Goal: Task Accomplishment & Management: Complete application form

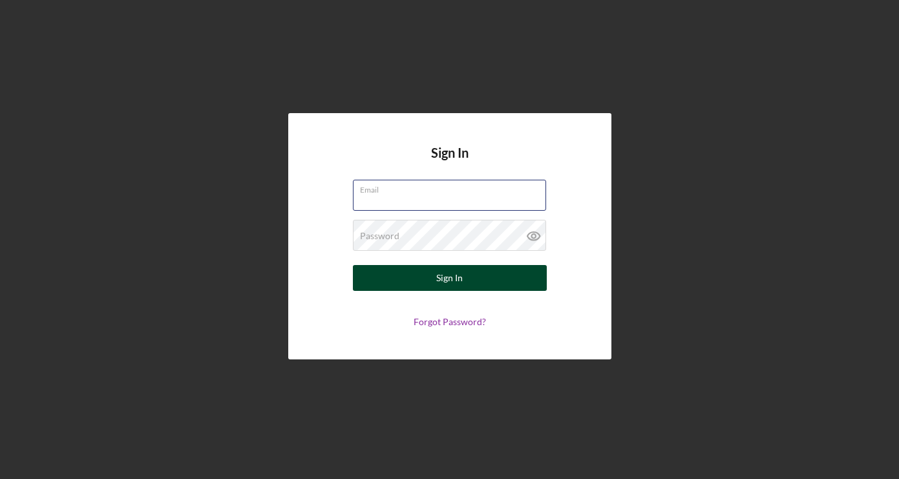
type input "[PERSON_NAME][EMAIL_ADDRESS][DOMAIN_NAME]"
click at [445, 275] on div "Sign In" at bounding box center [449, 278] width 26 height 26
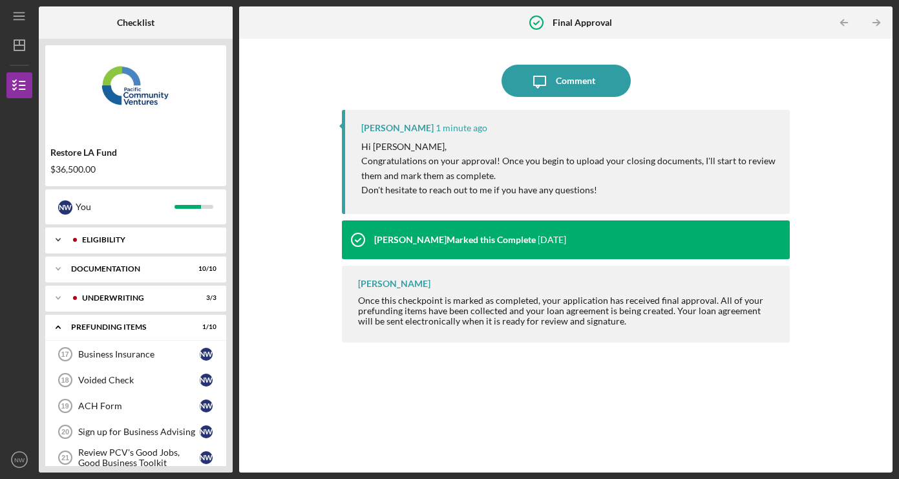
click at [124, 246] on div "Icon/Expander Eligibility 6 / 6" at bounding box center [135, 240] width 181 height 26
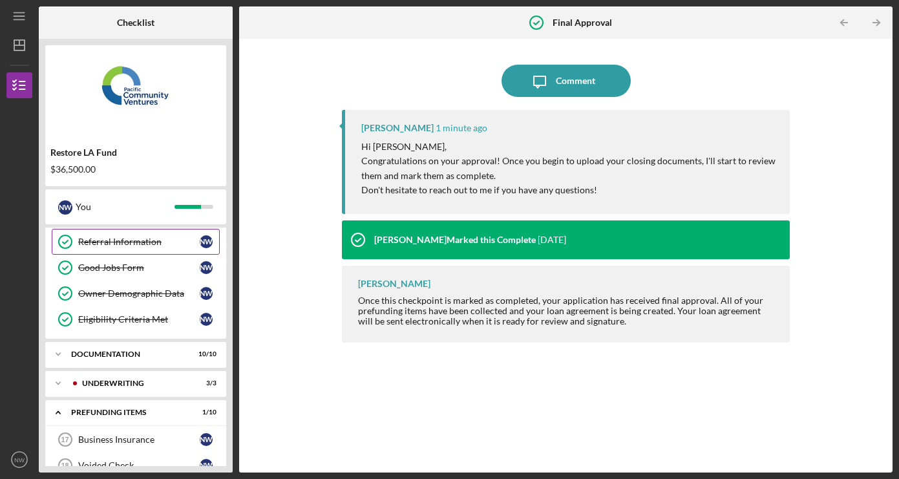
scroll to position [84, 0]
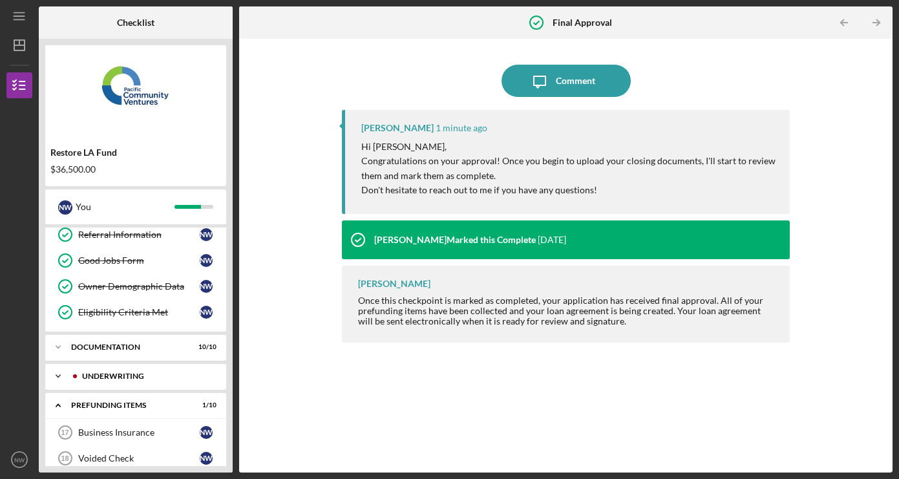
click at [125, 380] on div "Icon/Expander Underwriting 3 / 3" at bounding box center [135, 376] width 181 height 26
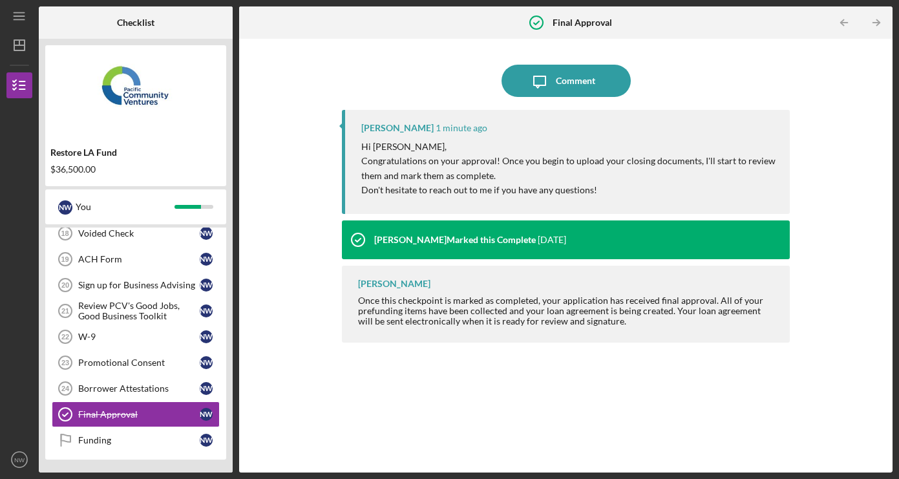
scroll to position [394, 0]
click at [146, 436] on div "Funding" at bounding box center [139, 440] width 122 height 10
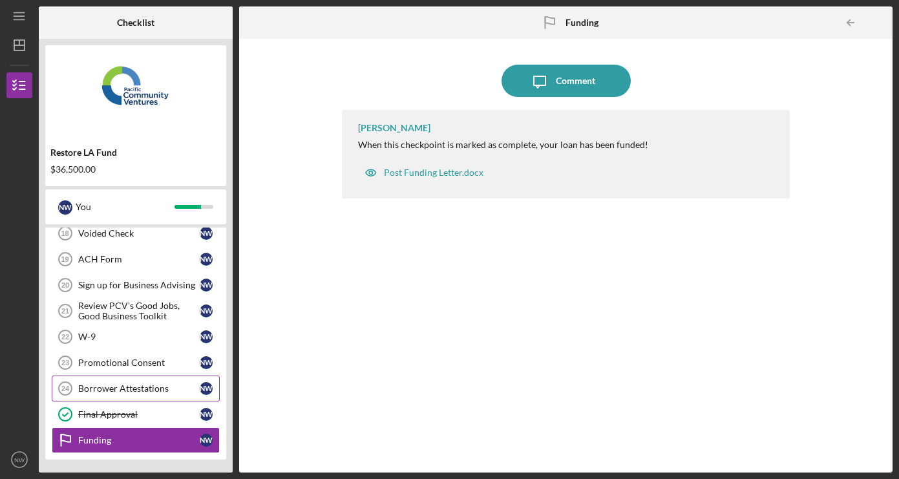
click at [151, 389] on div "Borrower Attestations" at bounding box center [139, 388] width 122 height 10
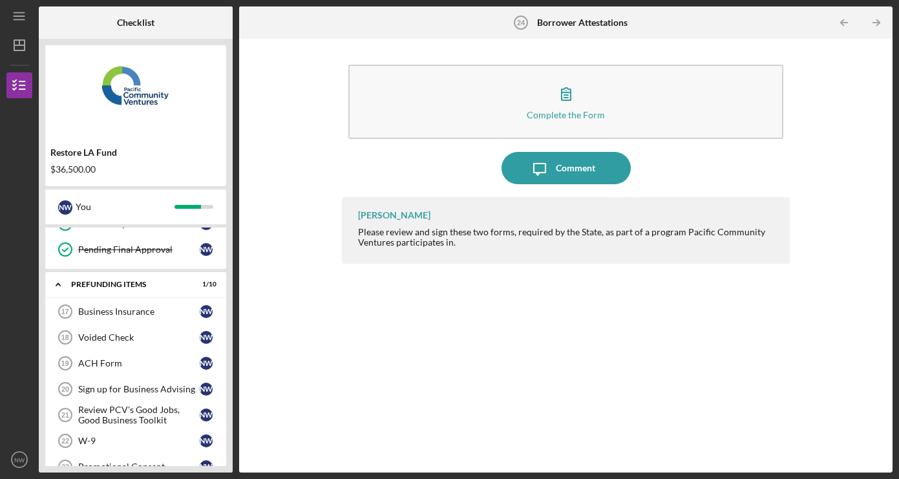
scroll to position [289, 0]
click at [149, 317] on link "Business Insurance 17 Business Insurance N W" at bounding box center [136, 312] width 168 height 26
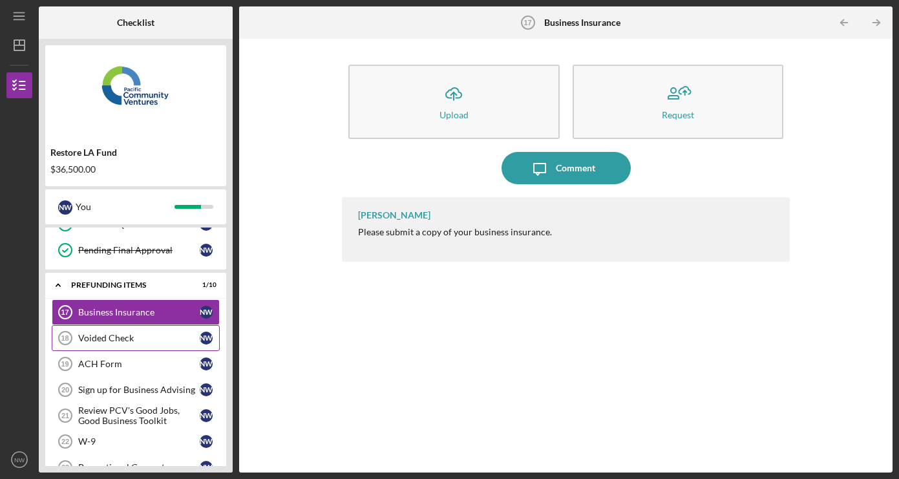
click at [141, 339] on div "Voided Check" at bounding box center [139, 338] width 122 height 10
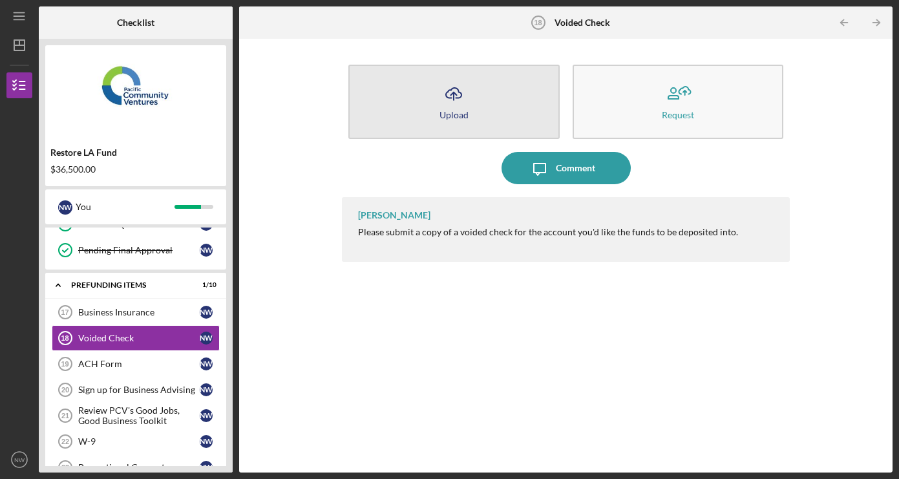
click at [460, 114] on div "Upload" at bounding box center [453, 115] width 29 height 10
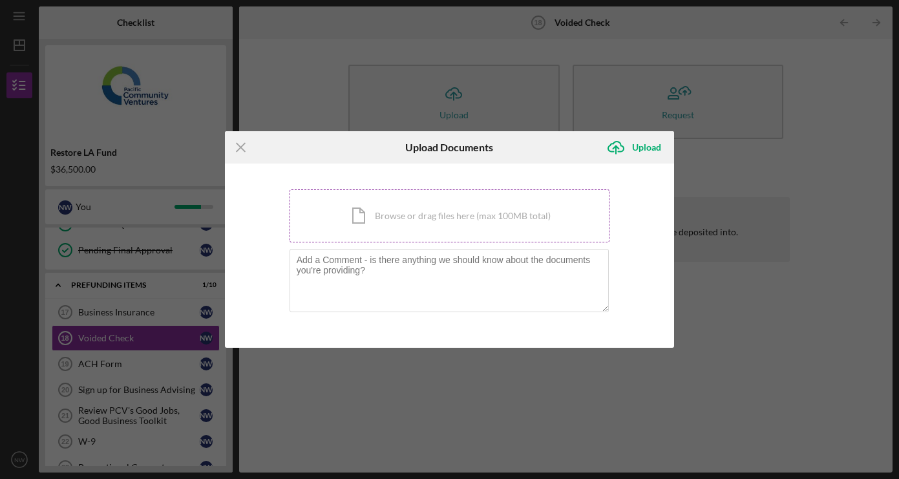
click at [492, 221] on div "Icon/Document Browse or drag files here (max 100MB total) Tap to choose files o…" at bounding box center [450, 215] width 321 height 53
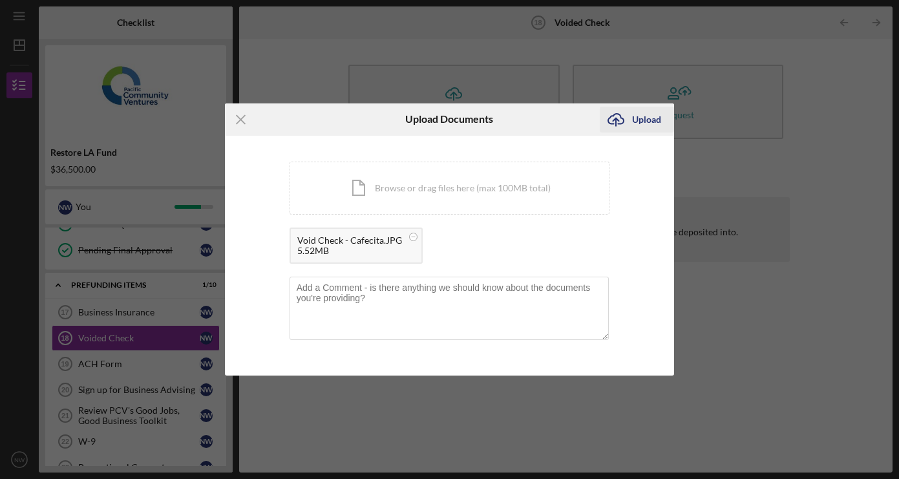
click at [646, 120] on div "Upload" at bounding box center [646, 120] width 29 height 26
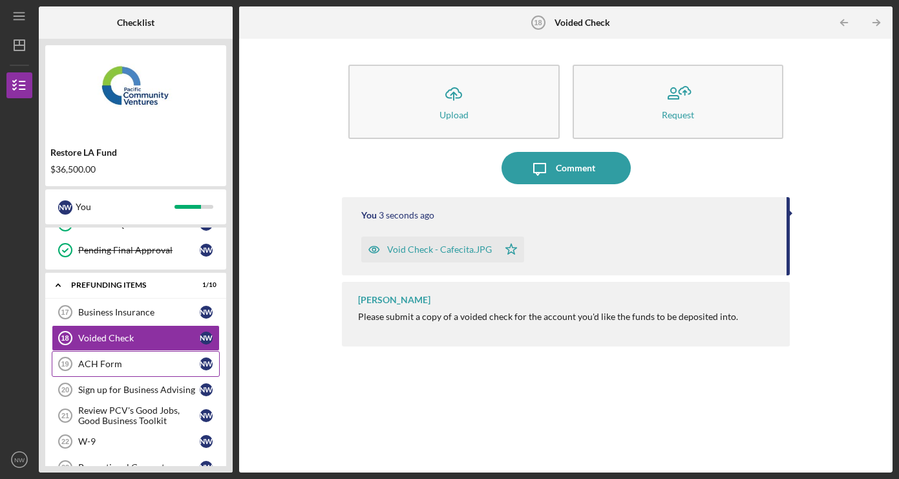
click at [127, 361] on div "ACH Form" at bounding box center [139, 364] width 122 height 10
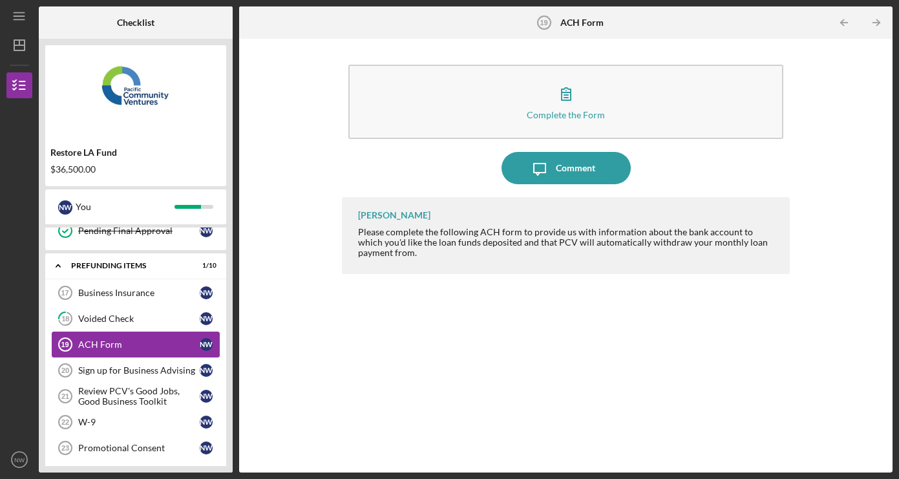
scroll to position [315, 0]
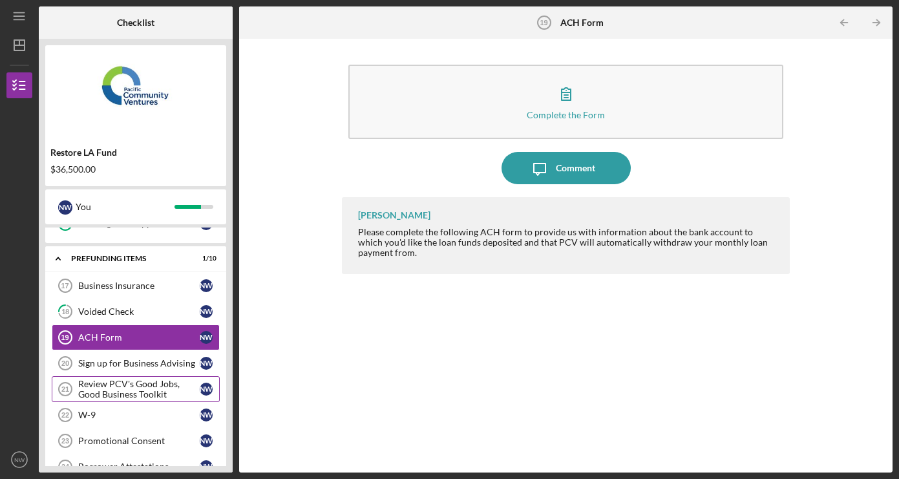
click at [160, 387] on div "Review PCV's Good Jobs, Good Business Toolkit" at bounding box center [139, 389] width 122 height 21
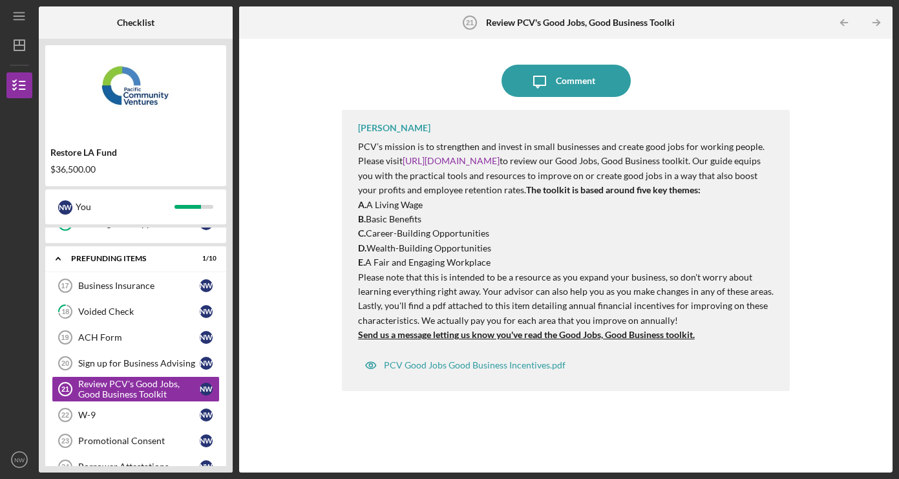
click at [587, 340] on strong "Send us a message letting us know you've read the Good Jobs, Good Business tool…" at bounding box center [526, 334] width 337 height 11
click at [500, 160] on link "[URL][DOMAIN_NAME]" at bounding box center [451, 160] width 97 height 11
click at [602, 89] on button "Icon/Message Comment" at bounding box center [566, 81] width 129 height 32
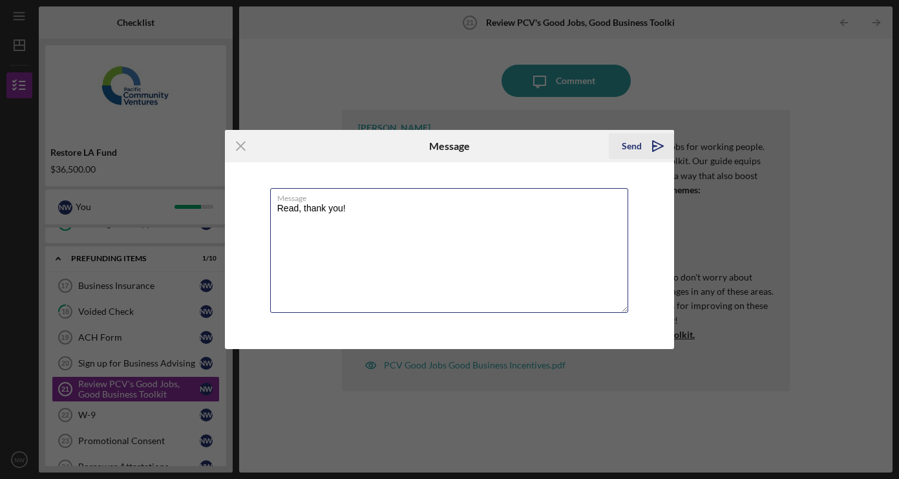
type textarea "Read, thank you!"
click at [637, 143] on div "Send" at bounding box center [632, 146] width 20 height 26
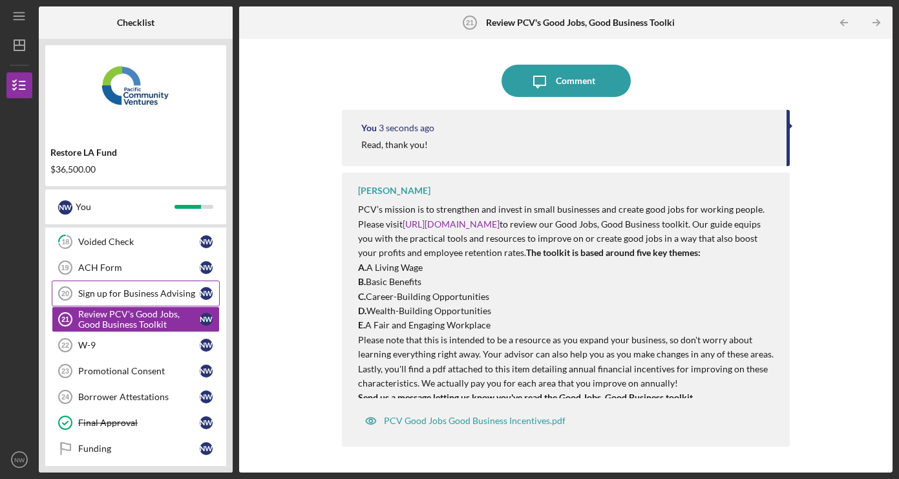
scroll to position [387, 0]
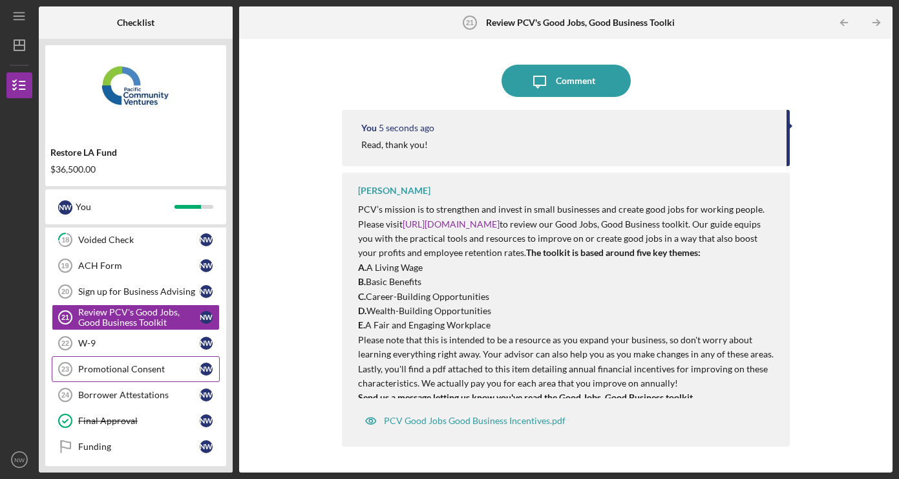
click at [154, 371] on div "Promotional Consent" at bounding box center [139, 369] width 122 height 10
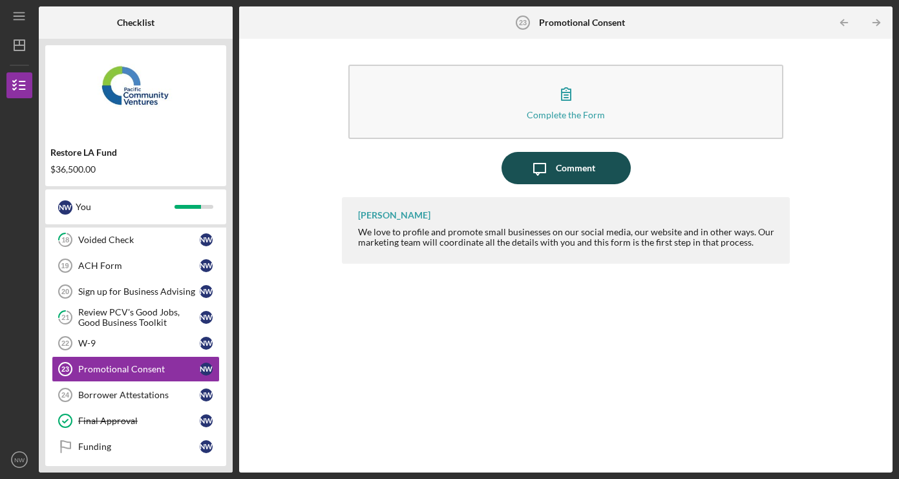
click at [566, 169] on div "Comment" at bounding box center [575, 168] width 39 height 32
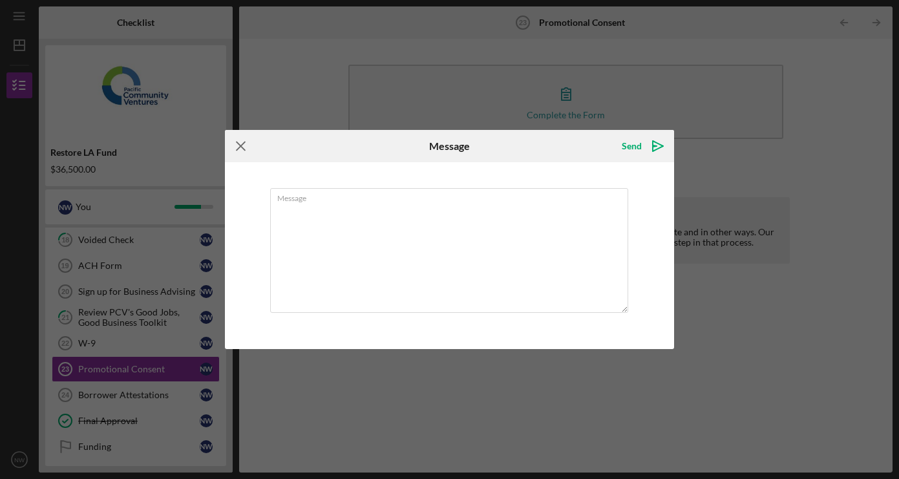
click at [239, 143] on icon "Icon/Menu Close" at bounding box center [241, 146] width 32 height 32
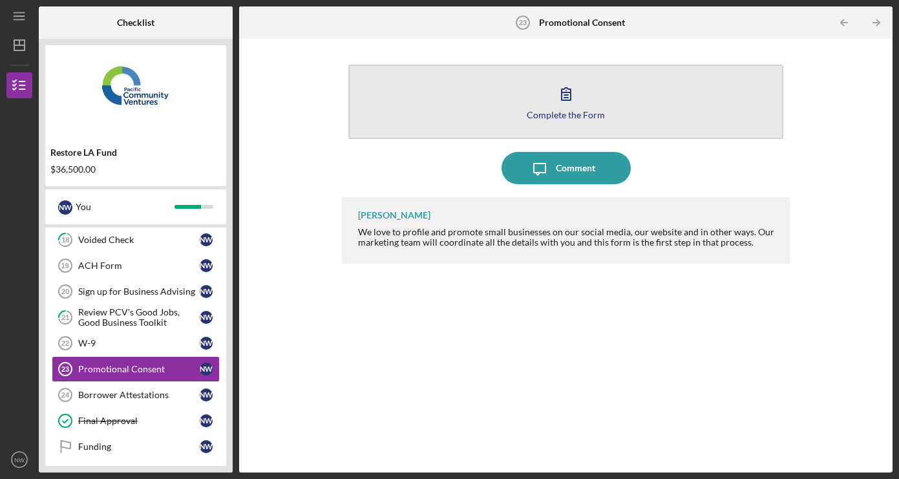
click at [598, 119] on div "Complete the Form" at bounding box center [566, 115] width 78 height 10
click at [564, 112] on div "Complete the Form" at bounding box center [566, 115] width 78 height 10
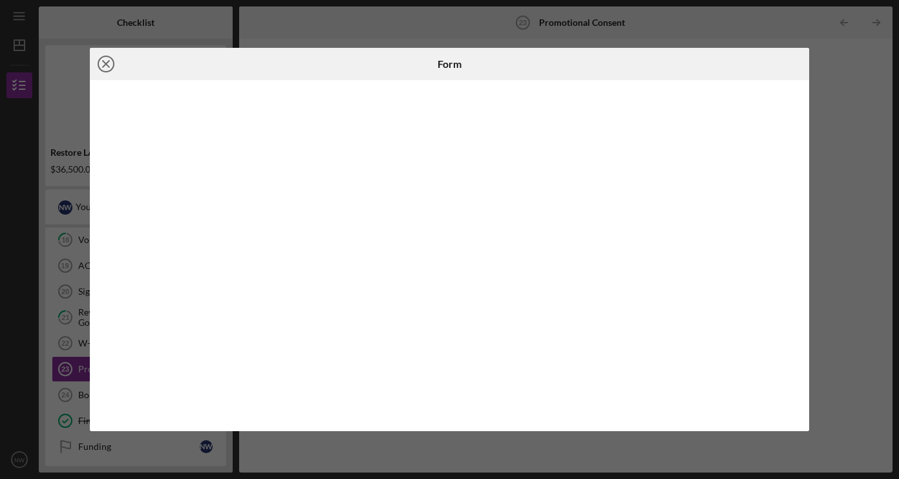
click at [109, 61] on line at bounding box center [106, 64] width 6 height 6
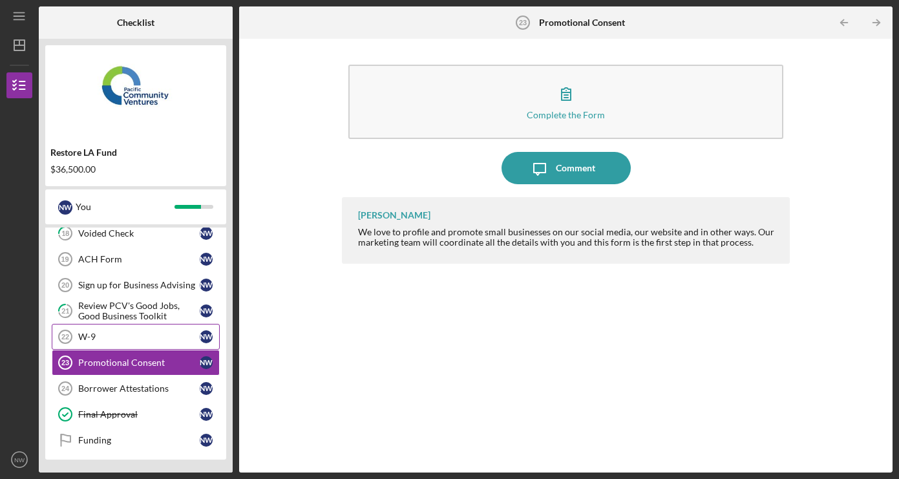
scroll to position [394, 0]
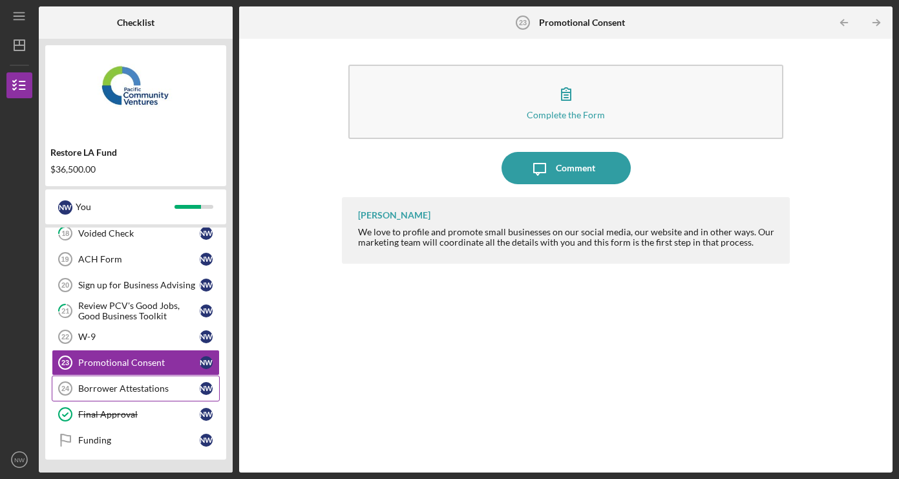
click at [139, 386] on div "Borrower Attestations" at bounding box center [139, 388] width 122 height 10
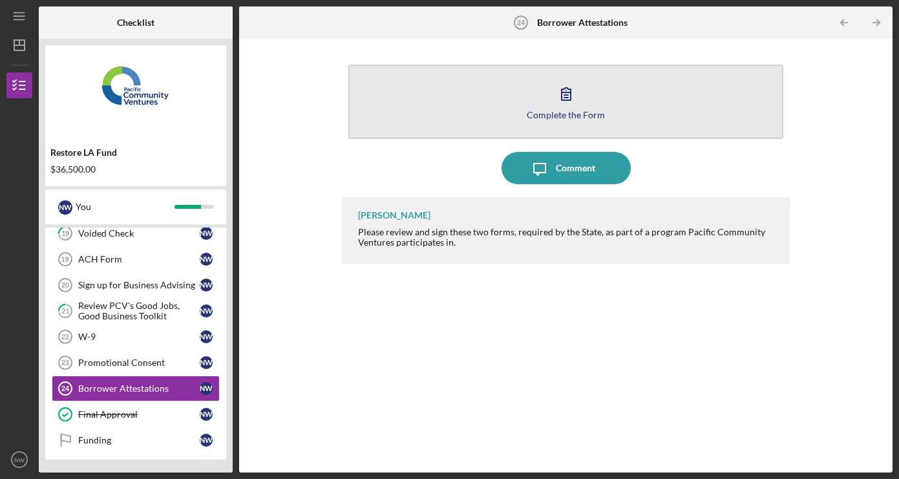
click at [571, 114] on div "Complete the Form" at bounding box center [566, 115] width 78 height 10
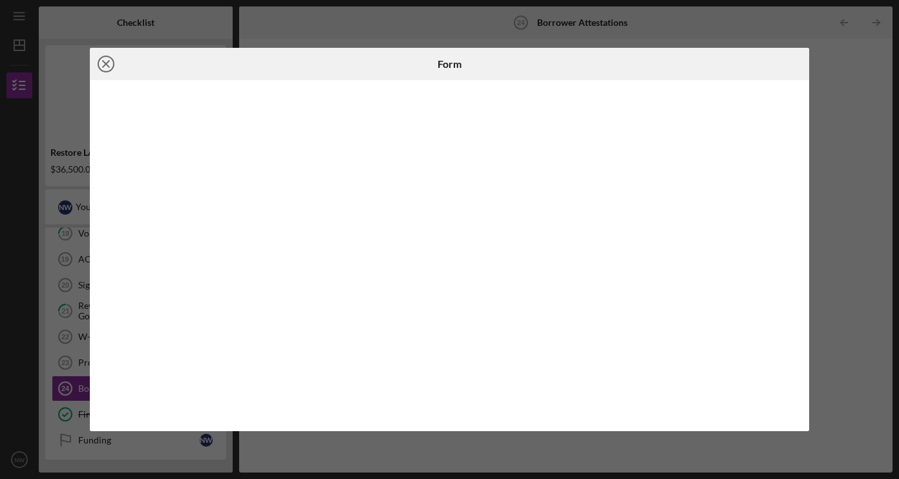
click at [109, 65] on icon "Icon/Close" at bounding box center [106, 64] width 32 height 32
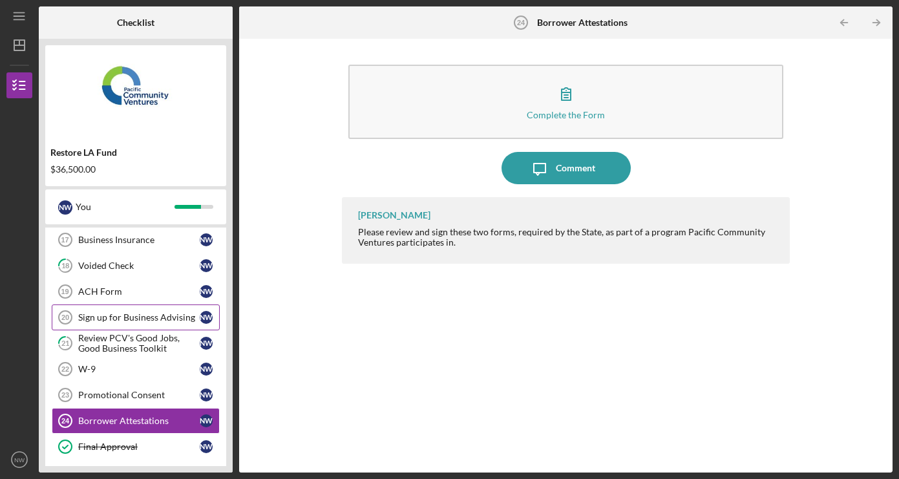
scroll to position [339, 0]
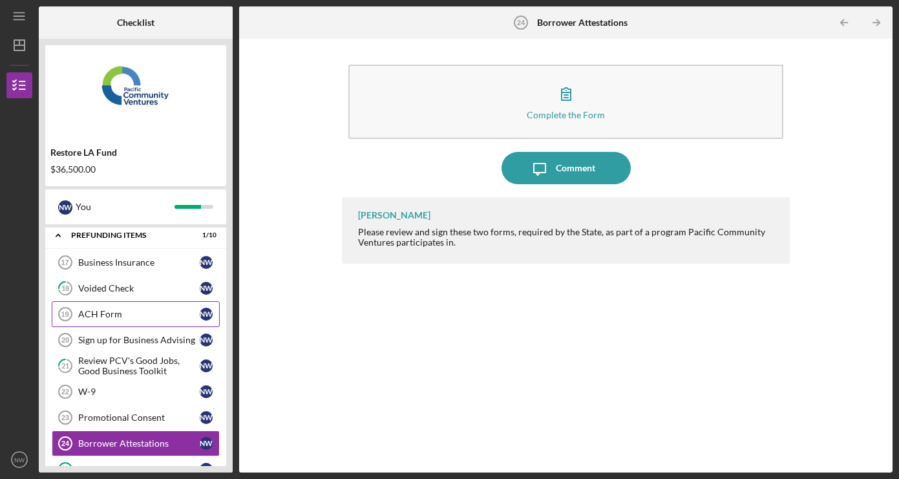
click at [125, 319] on link "ACH Form 19 ACH Form N W" at bounding box center [136, 314] width 168 height 26
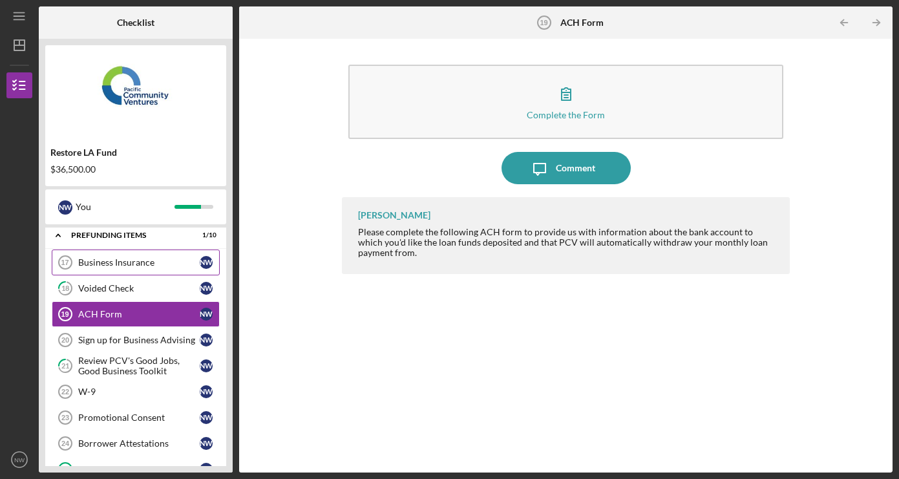
click at [138, 266] on div "Business Insurance" at bounding box center [139, 262] width 122 height 10
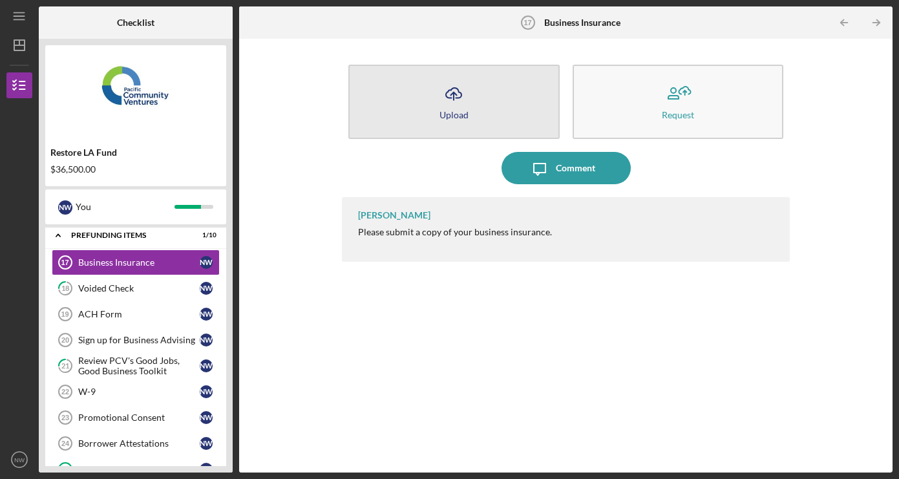
click at [465, 97] on icon "Icon/Upload" at bounding box center [454, 94] width 32 height 32
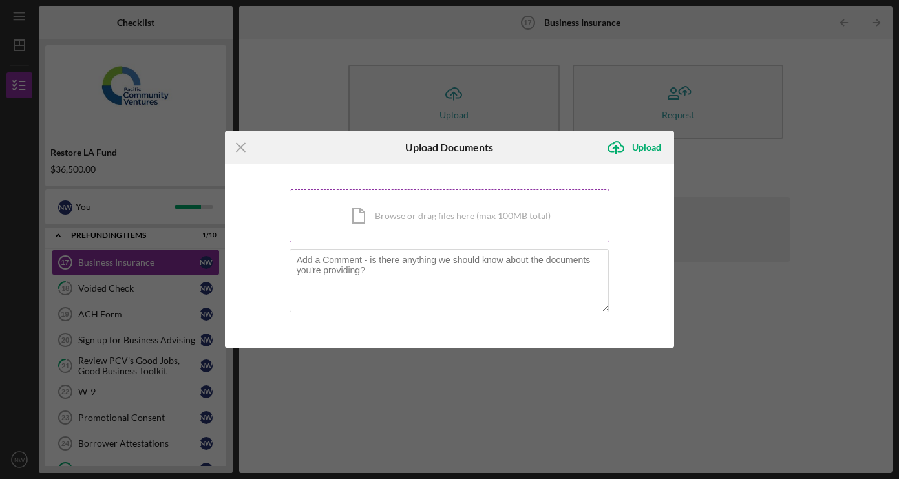
click at [444, 202] on div "Icon/Document Browse or drag files here (max 100MB total) Tap to choose files o…" at bounding box center [450, 215] width 321 height 53
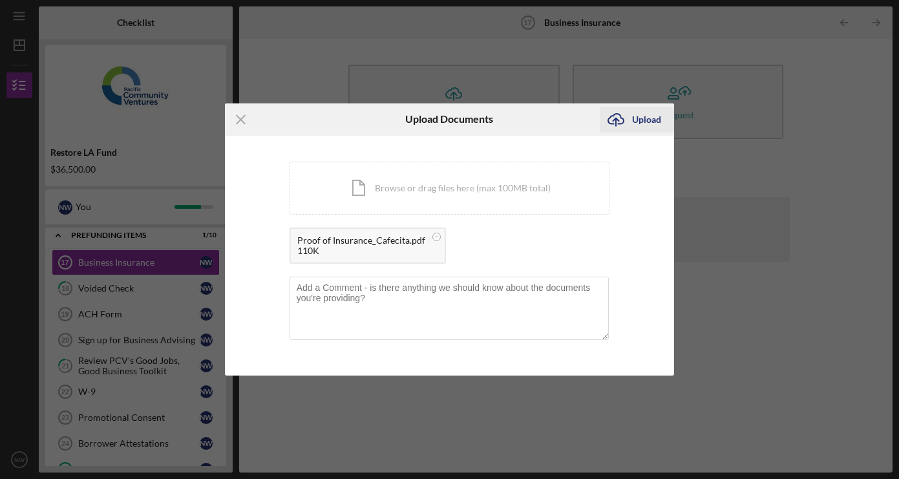
click at [650, 123] on div "Upload" at bounding box center [646, 120] width 29 height 26
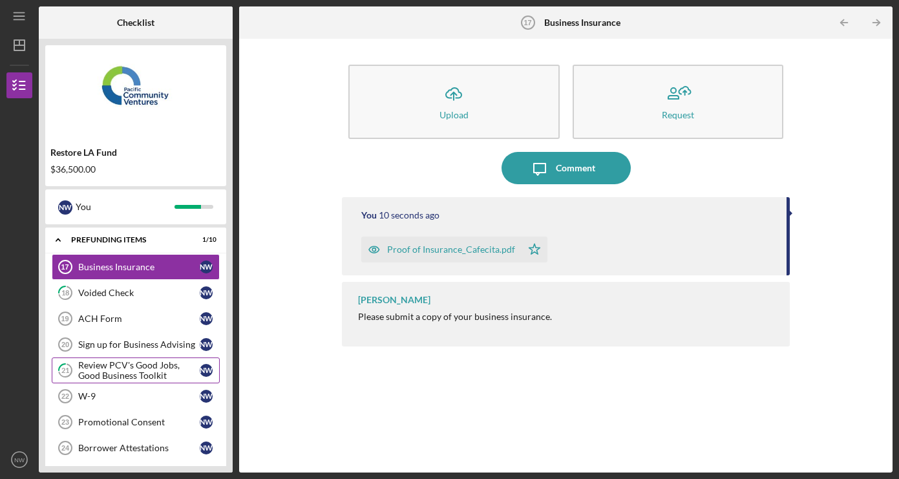
scroll to position [333, 0]
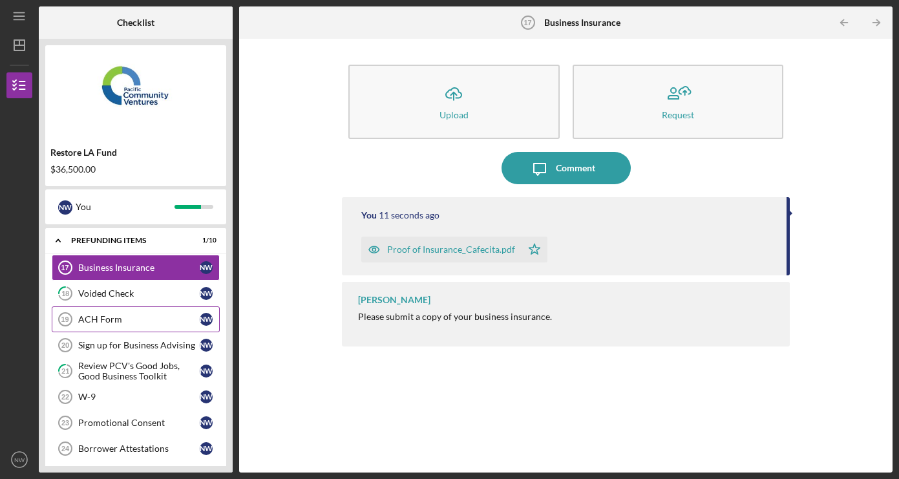
click at [116, 319] on div "ACH Form" at bounding box center [139, 319] width 122 height 10
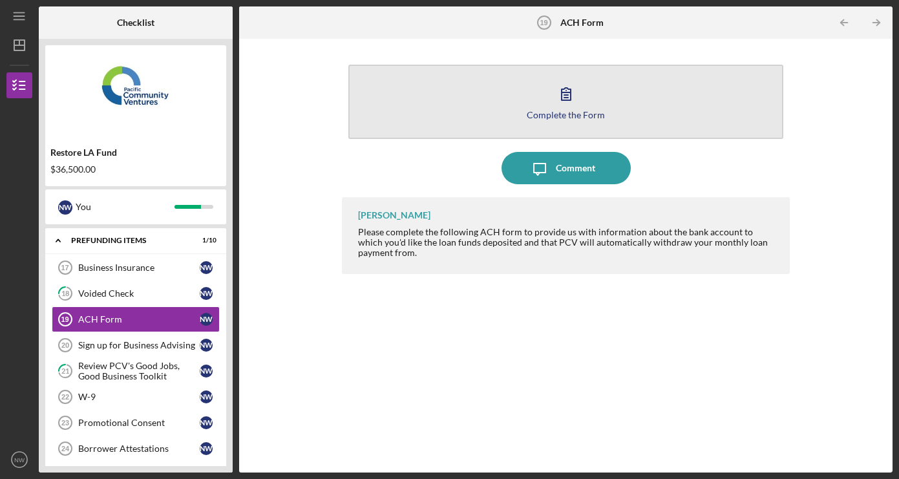
click at [556, 106] on icon "button" at bounding box center [566, 94] width 32 height 32
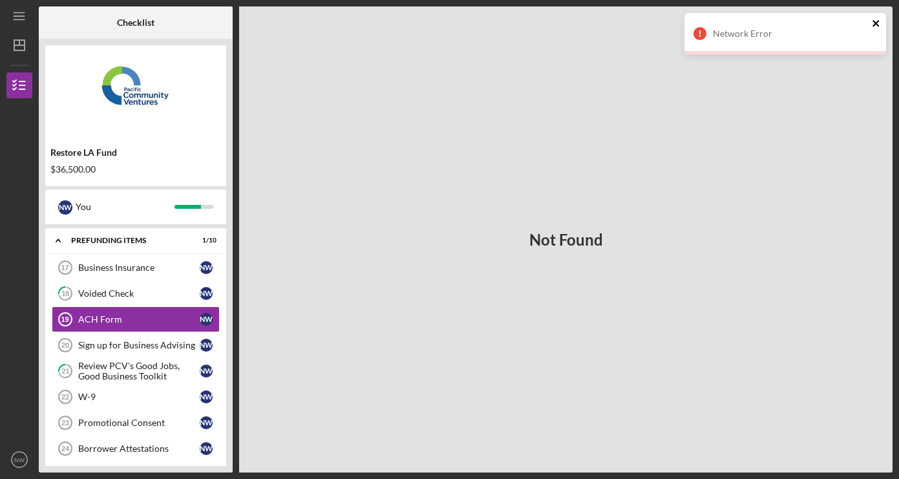
click at [878, 19] on icon "close" at bounding box center [876, 23] width 9 height 10
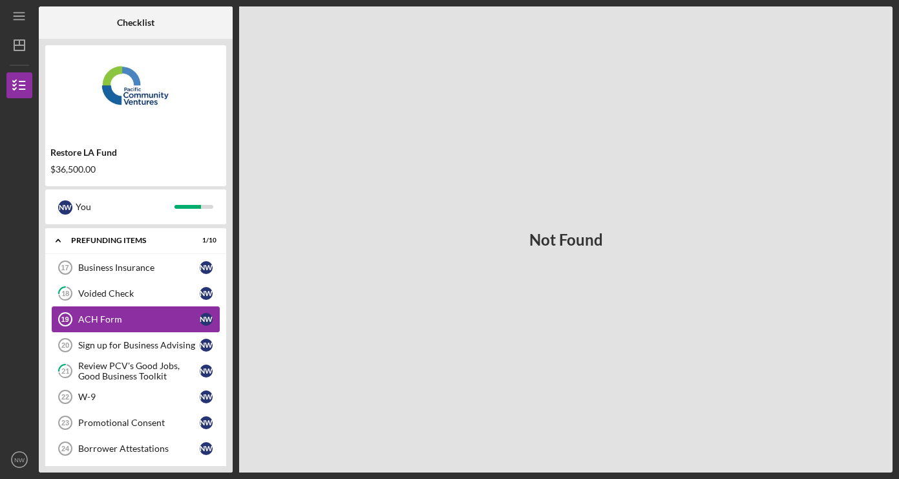
click at [106, 323] on div "ACH Form" at bounding box center [139, 319] width 122 height 10
click at [100, 348] on div "Sign up for Business Advising" at bounding box center [139, 345] width 122 height 10
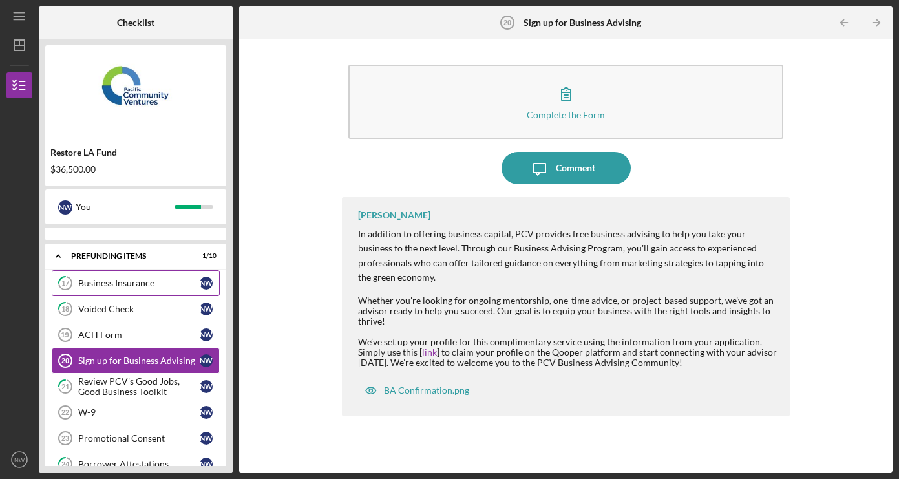
scroll to position [319, 0]
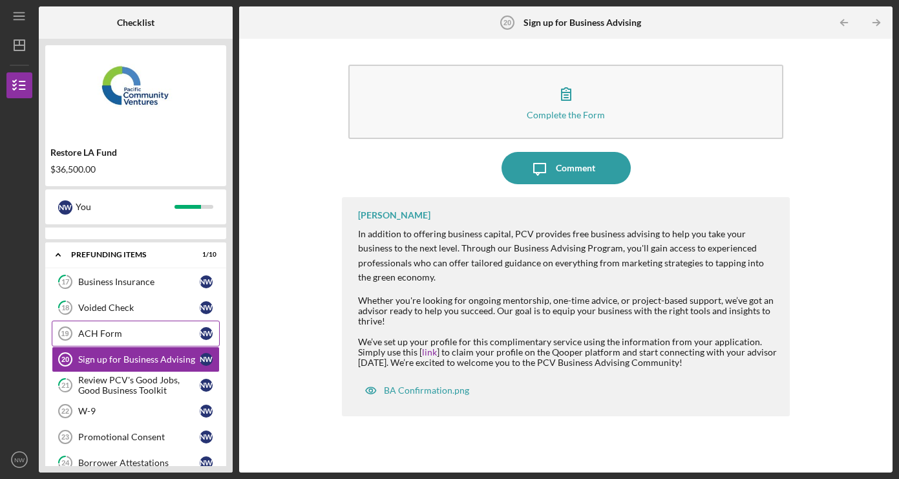
click at [107, 332] on div "ACH Form" at bounding box center [139, 333] width 122 height 10
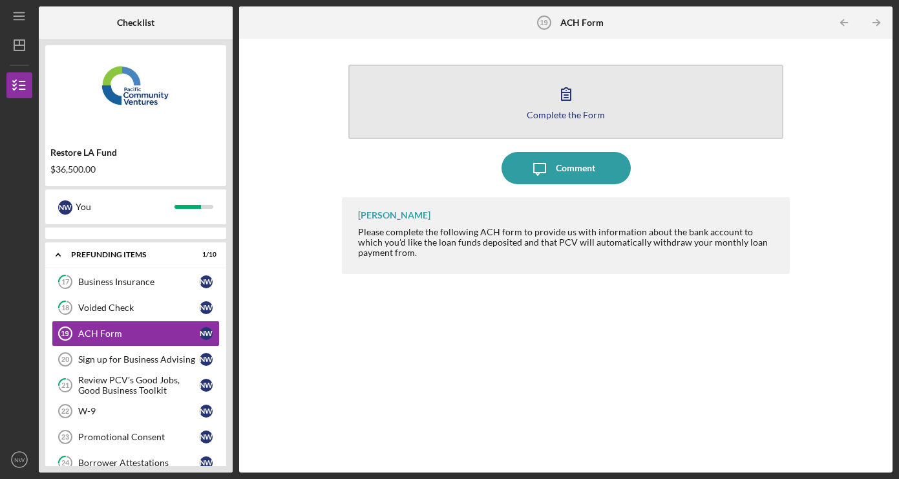
click at [558, 117] on div "Complete the Form" at bounding box center [566, 115] width 78 height 10
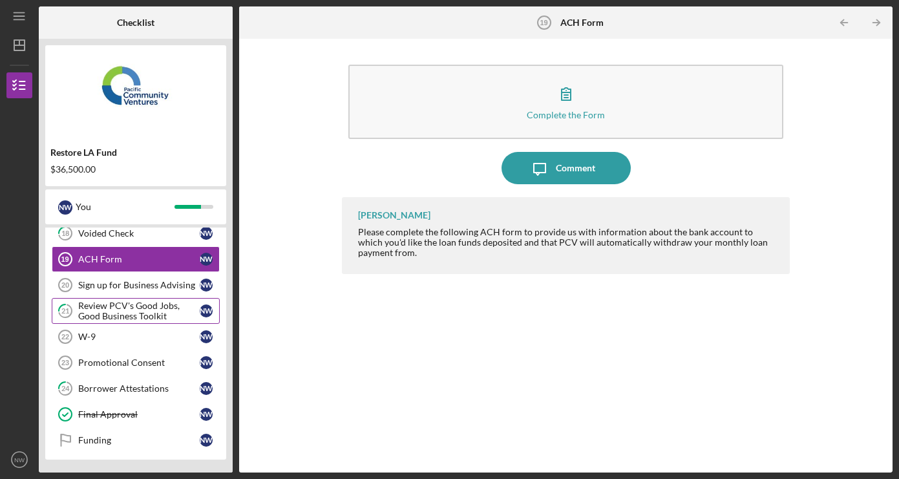
scroll to position [394, 0]
click at [89, 336] on div "W-9" at bounding box center [139, 337] width 122 height 10
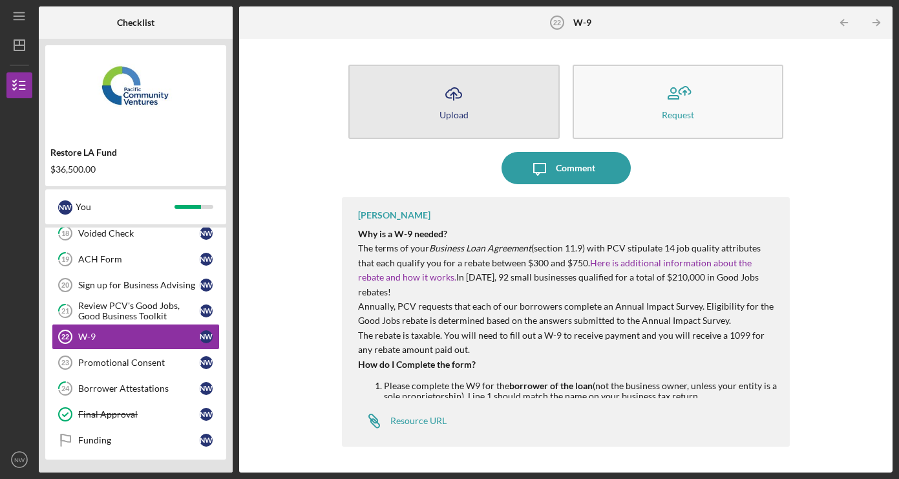
click at [451, 101] on icon "Icon/Upload" at bounding box center [454, 94] width 32 height 32
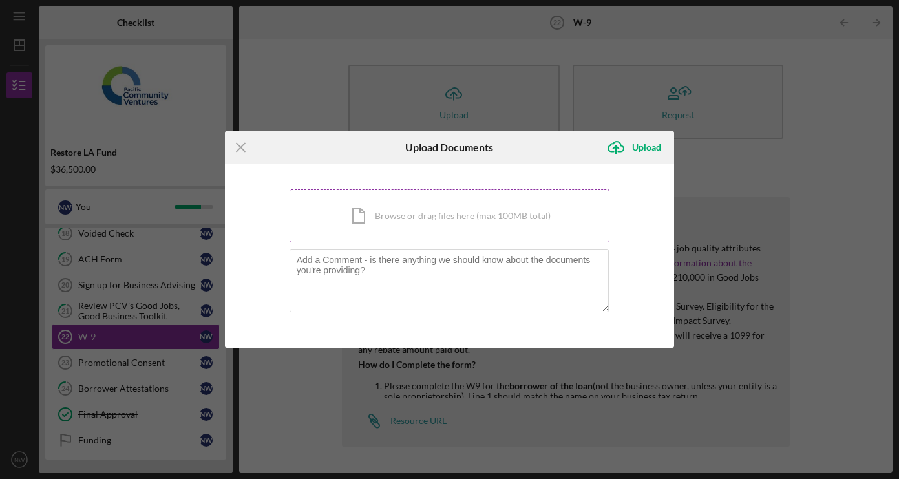
click at [453, 214] on div "Icon/Document Browse or drag files here (max 100MB total) Tap to choose files o…" at bounding box center [450, 215] width 321 height 53
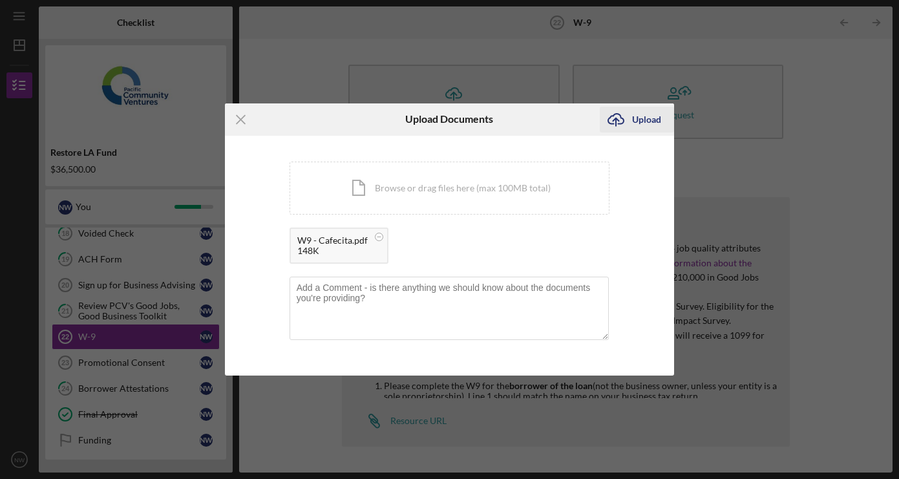
click at [636, 113] on div "Upload" at bounding box center [646, 120] width 29 height 26
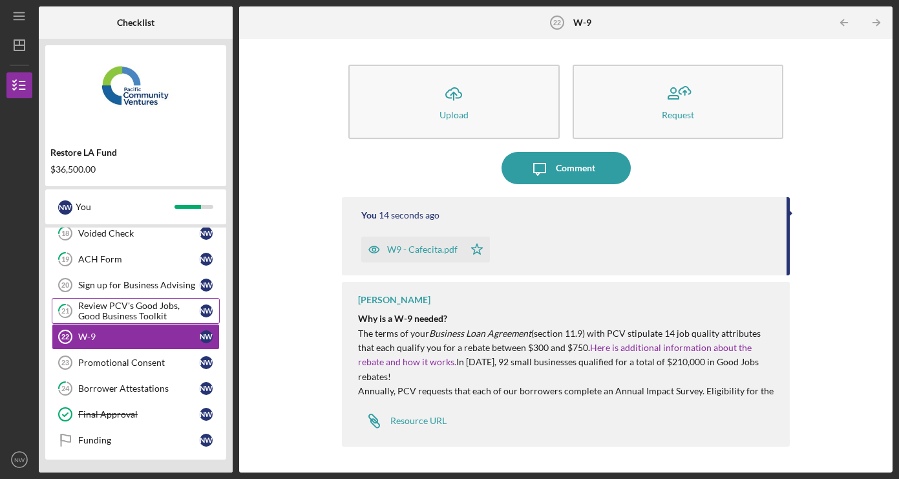
scroll to position [394, 0]
click at [139, 286] on div "Sign up for Business Advising" at bounding box center [139, 285] width 122 height 10
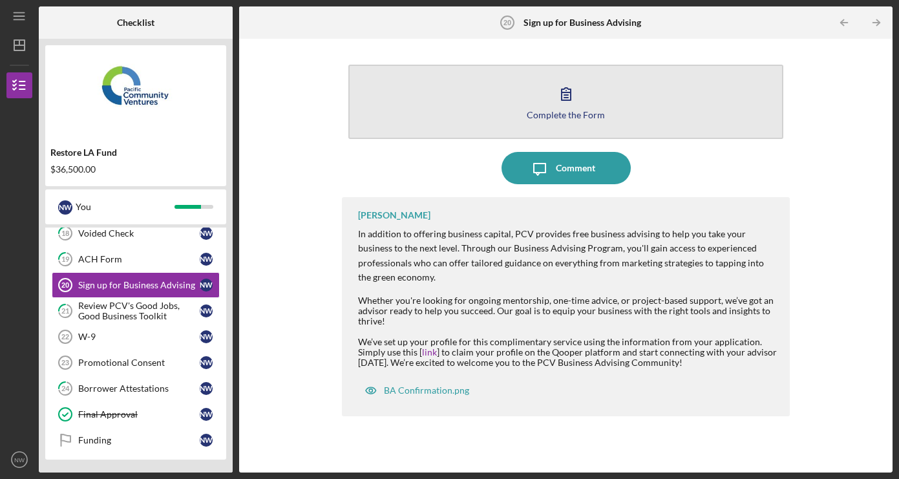
click at [575, 114] on div "Complete the Form" at bounding box center [566, 115] width 78 height 10
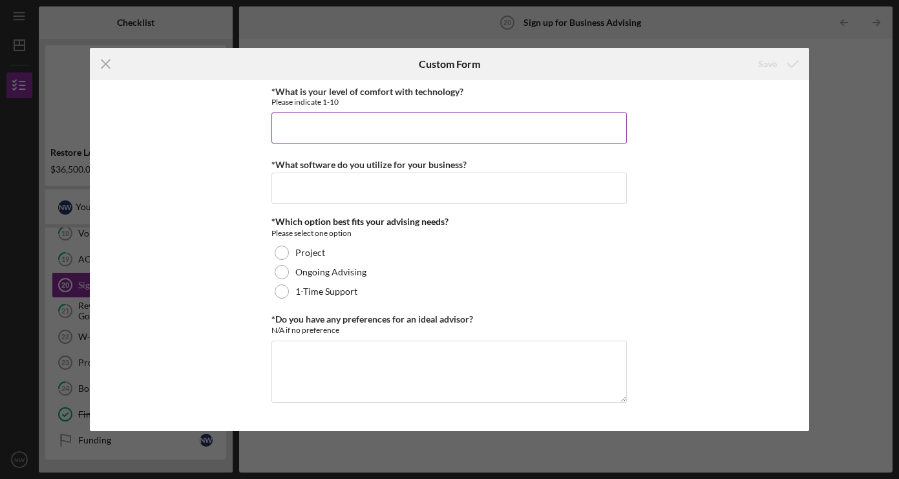
click at [509, 127] on input "*What is your level of comfort with technology?" at bounding box center [448, 127] width 355 height 31
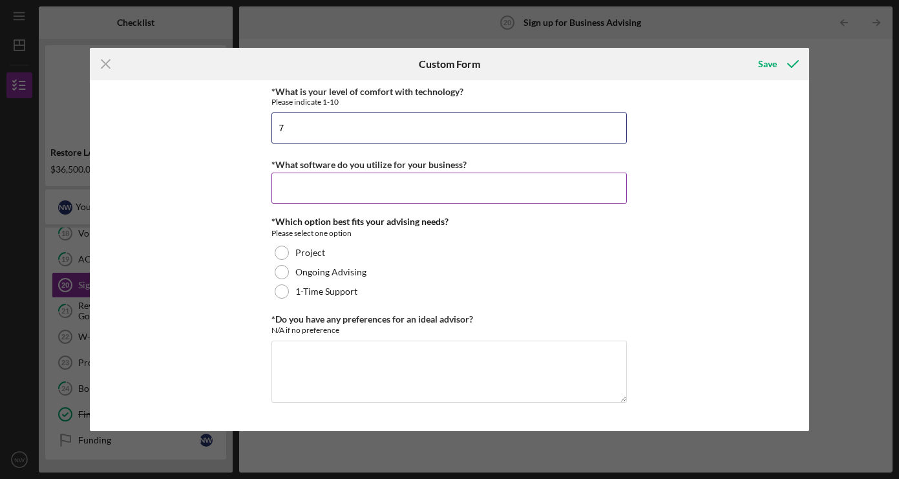
type input "7"
click at [464, 191] on input "*What software do you utilize for your business?" at bounding box center [448, 188] width 355 height 31
type input "Quickbooks, square, Shopify"
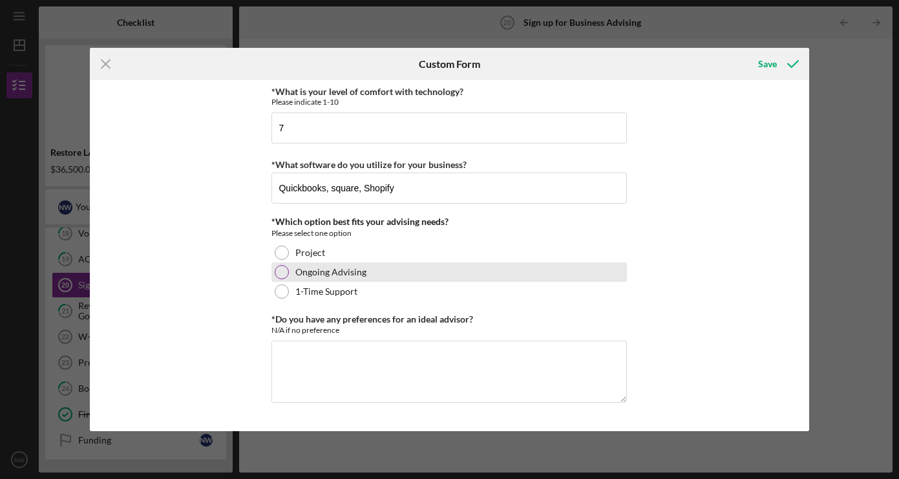
drag, startPoint x: 464, startPoint y: 191, endPoint x: 556, endPoint y: 273, distance: 123.1
click at [556, 273] on div "Ongoing Advising" at bounding box center [448, 271] width 355 height 19
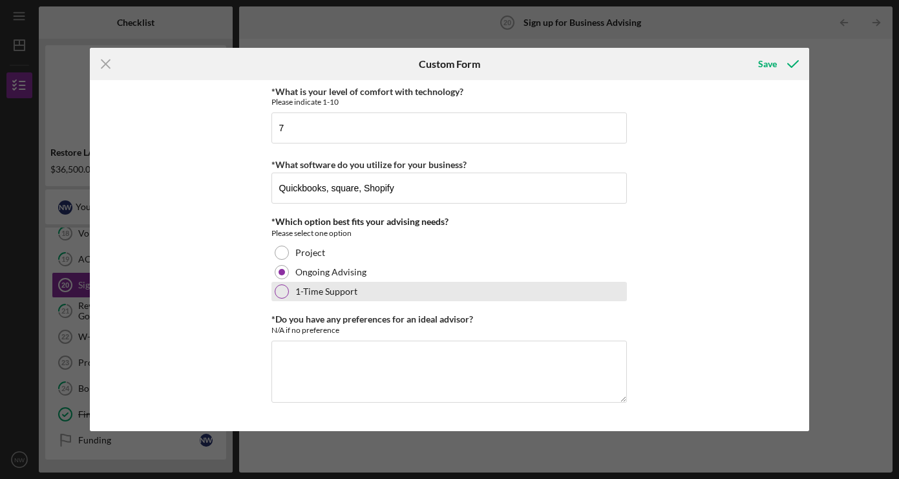
click at [284, 294] on div at bounding box center [282, 291] width 14 height 14
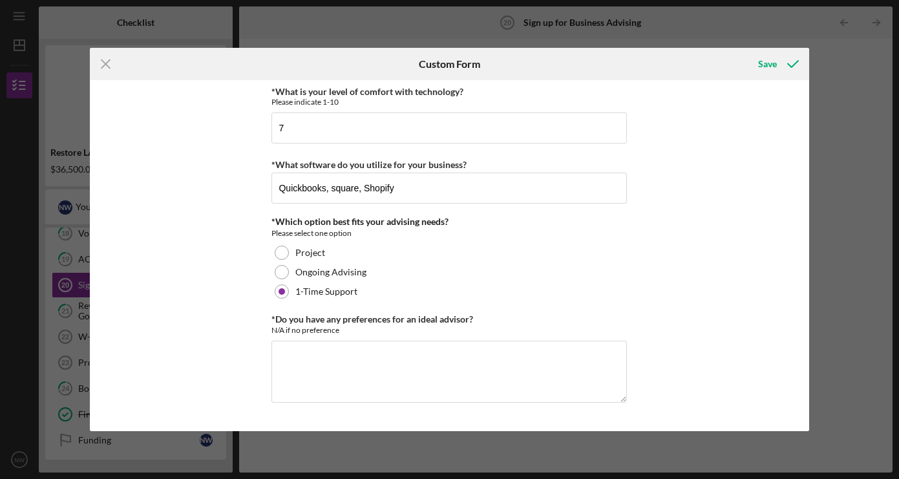
click at [684, 268] on div "*What is your level of comfort with technology? Please indicate 1-10 7 *What so…" at bounding box center [449, 255] width 719 height 351
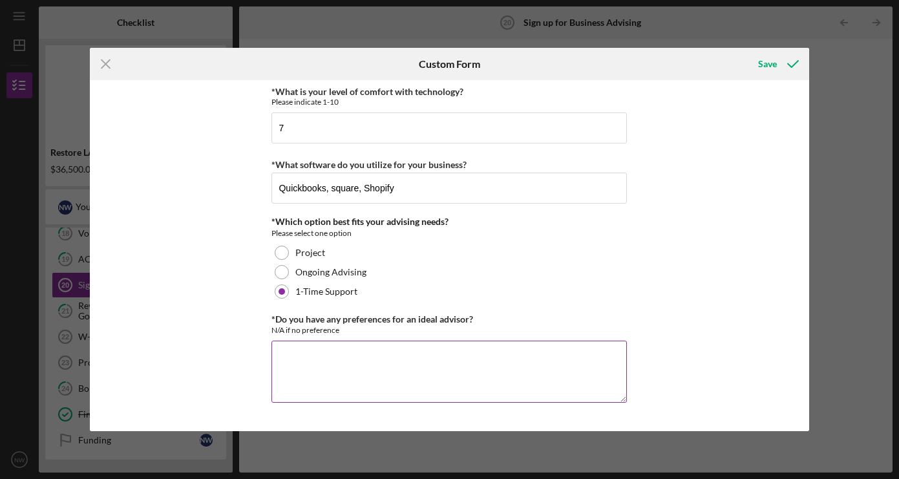
click at [497, 381] on textarea "*Do you have any preferences for an ideal advisor?" at bounding box center [448, 372] width 355 height 62
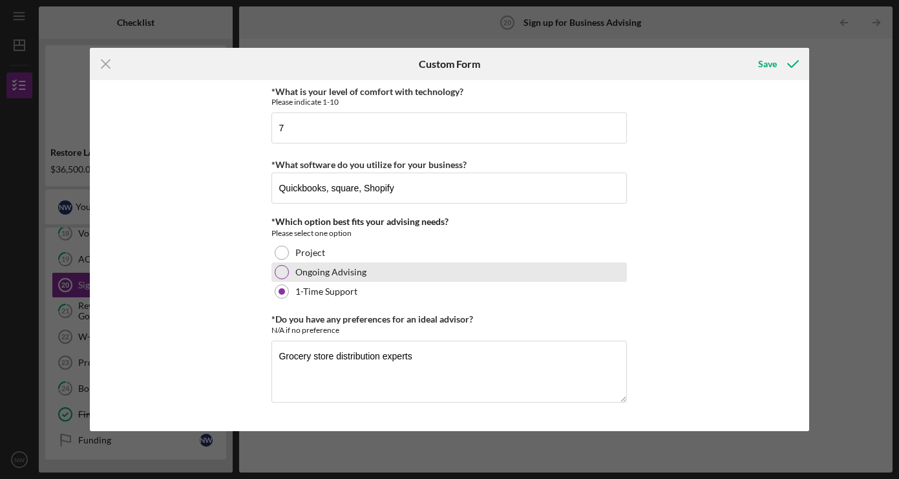
click at [282, 274] on div at bounding box center [282, 272] width 14 height 14
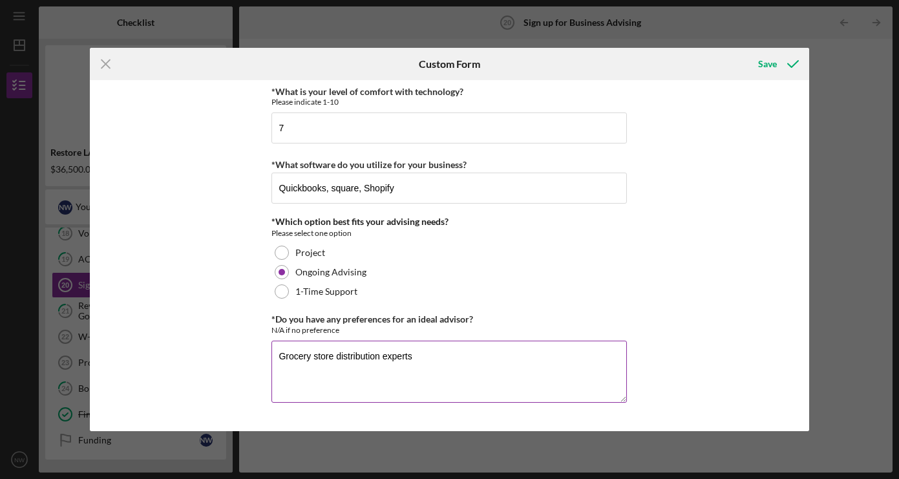
click at [468, 365] on textarea "Grocery store distribution experts" at bounding box center [448, 372] width 355 height 62
type textarea "Grocery store distribution expert"
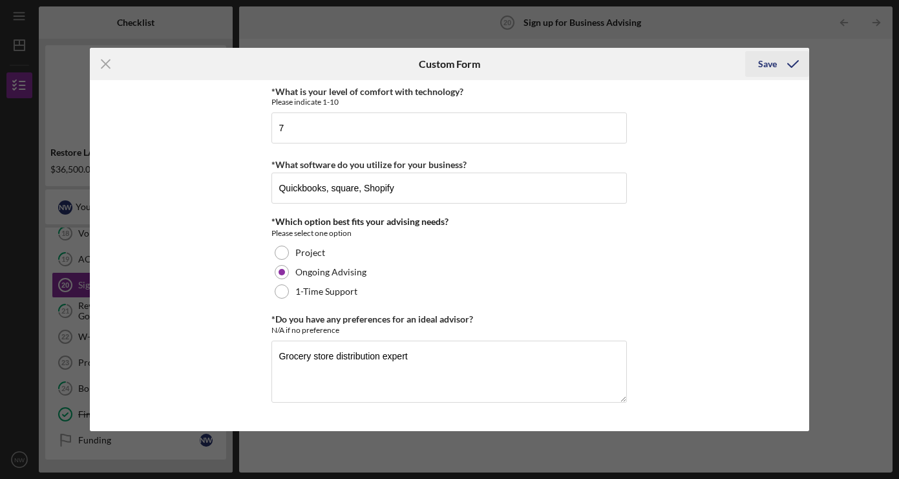
click at [768, 63] on div "Save" at bounding box center [767, 64] width 19 height 26
